Goal: Task Accomplishment & Management: Manage account settings

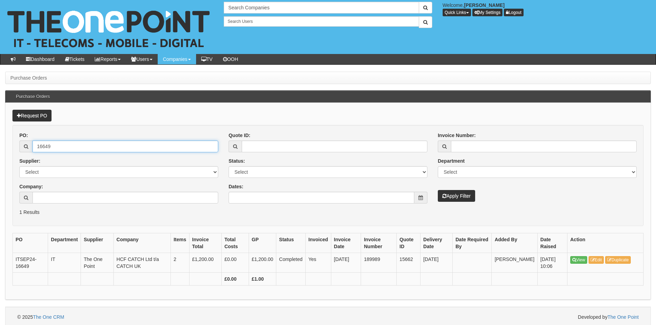
drag, startPoint x: 63, startPoint y: 143, endPoint x: 17, endPoint y: 148, distance: 46.3
click at [17, 148] on div "PO: 16649 Supplier: Select 123 REG.co.uk 1Password 3 4Gon AA Jones Electric Ltd…" at bounding box center [118, 170] width 209 height 77
type input "14463"
click at [438, 190] on button "Apply Filter" at bounding box center [456, 196] width 37 height 12
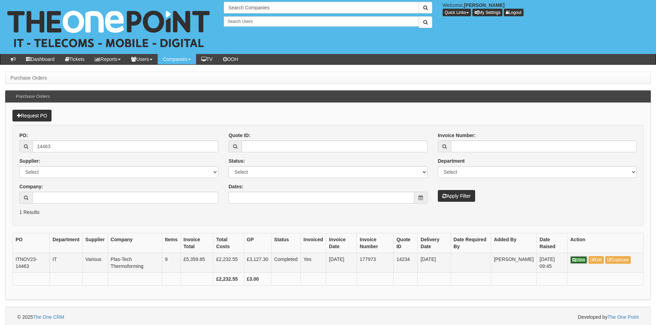
click at [576, 260] on link "View" at bounding box center [579, 260] width 17 height 8
